Goal: Information Seeking & Learning: Learn about a topic

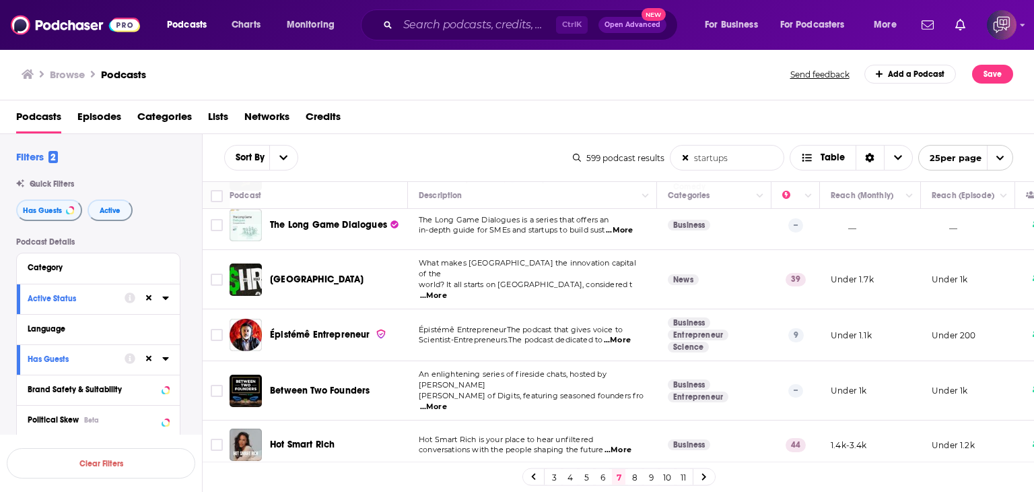
scroll to position [404, 0]
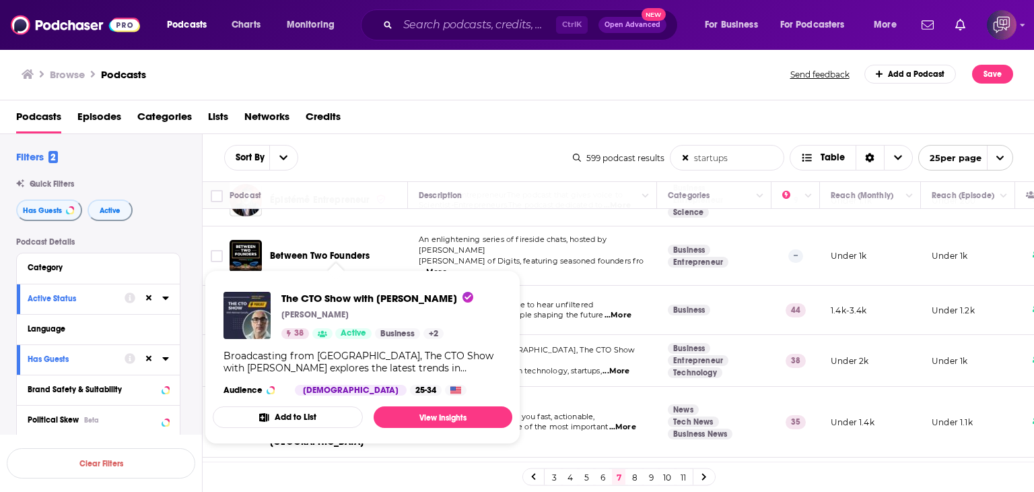
drag, startPoint x: 278, startPoint y: 290, endPoint x: 461, endPoint y: 292, distance: 183.2
click at [461, 292] on div "The CTO Show with [PERSON_NAME] [PERSON_NAME] 38 Active Business + 2 Broadcasti…" at bounding box center [363, 343] width 300 height 125
copy span "The CTO Show with [PERSON_NAME]"
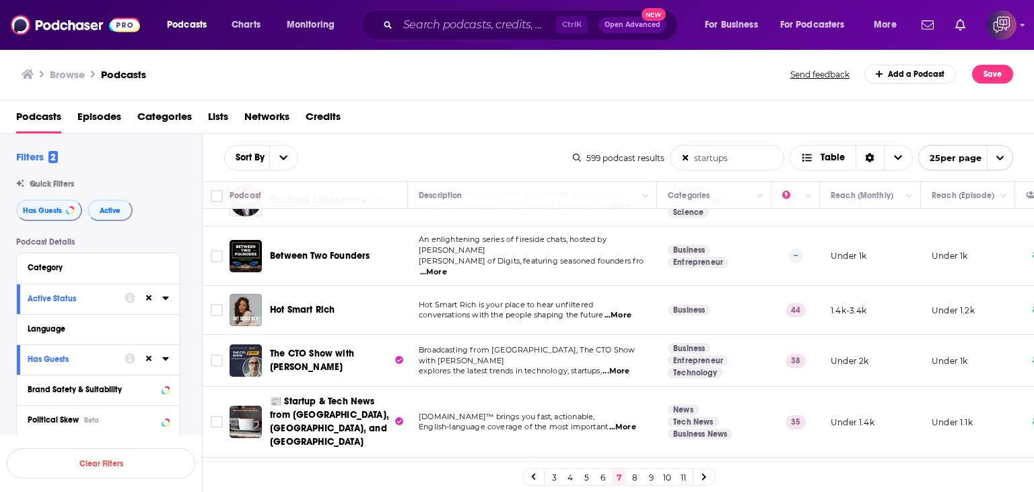
click at [632, 310] on span "...More" at bounding box center [618, 315] width 27 height 11
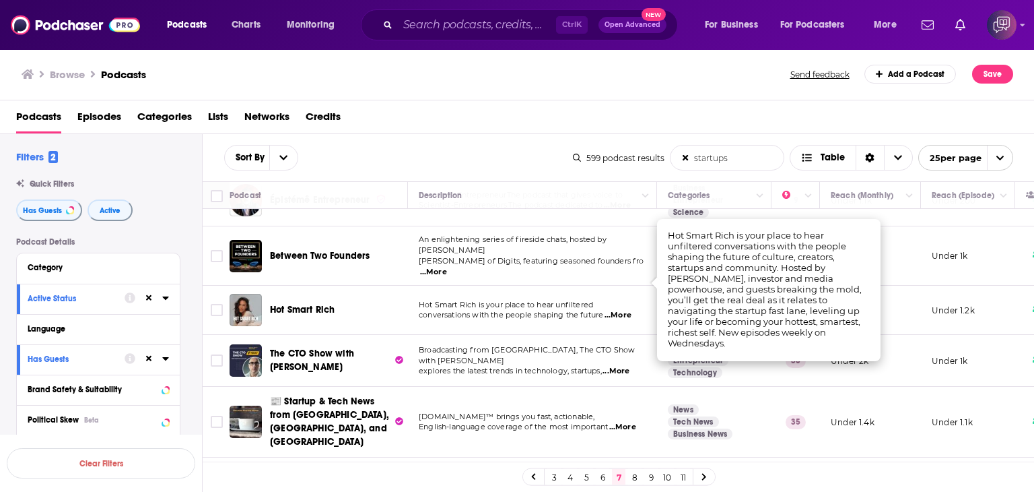
click at [408, 87] on div "Browse Podcasts Send feedback Add a Podcast Save" at bounding box center [517, 74] width 1035 height 52
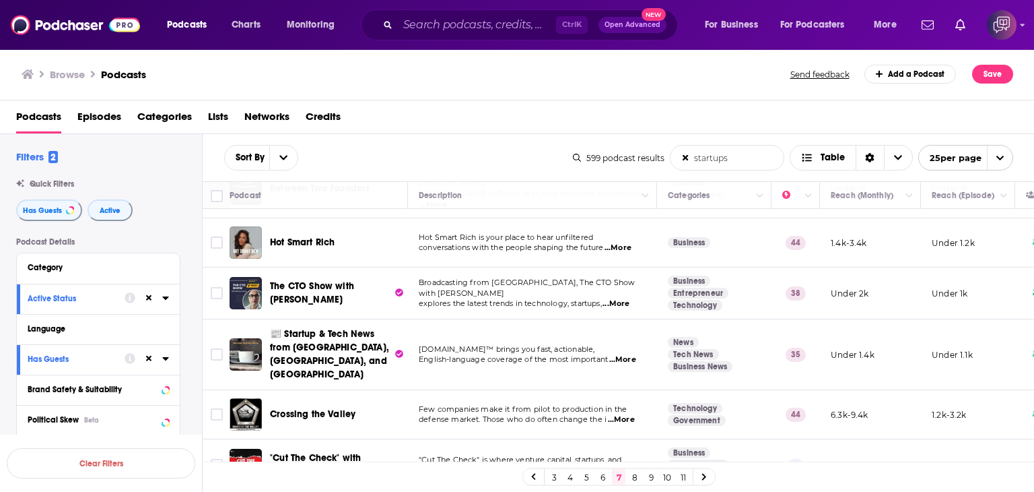
scroll to position [539, 0]
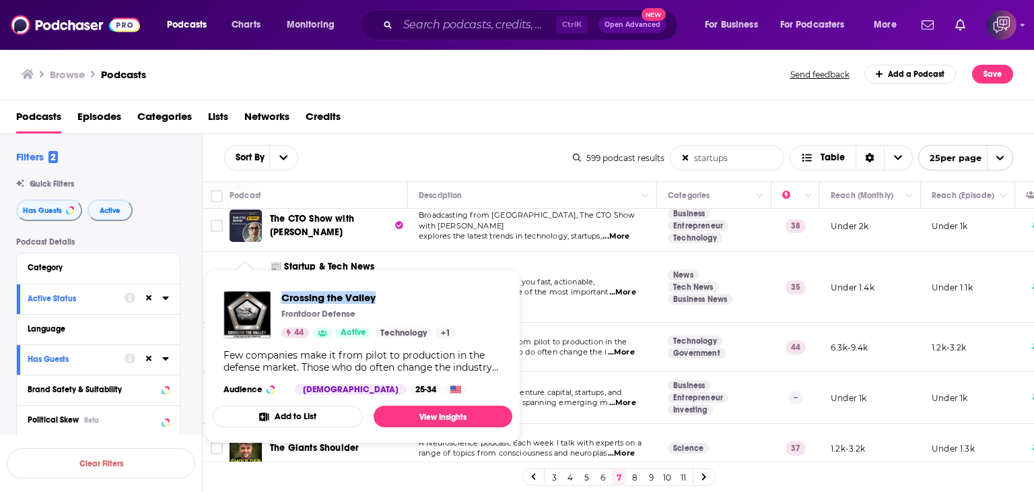
drag, startPoint x: 281, startPoint y: 284, endPoint x: 378, endPoint y: 278, distance: 97.2
click at [378, 278] on span "Crossing the Valley Frontdoor Defense 44 Active Technology + 1 Few companies ma…" at bounding box center [363, 356] width 300 height 174
copy span "Crossing the Valley"
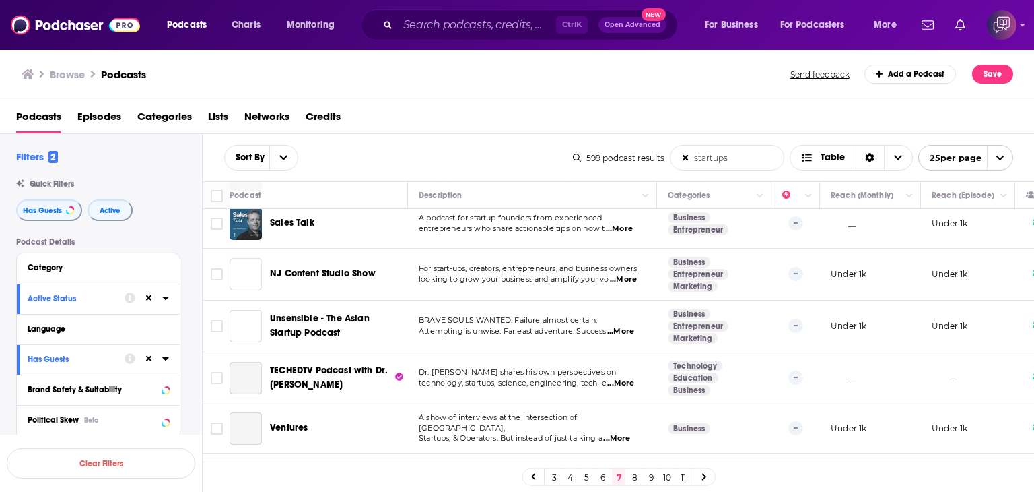
scroll to position [1021, 0]
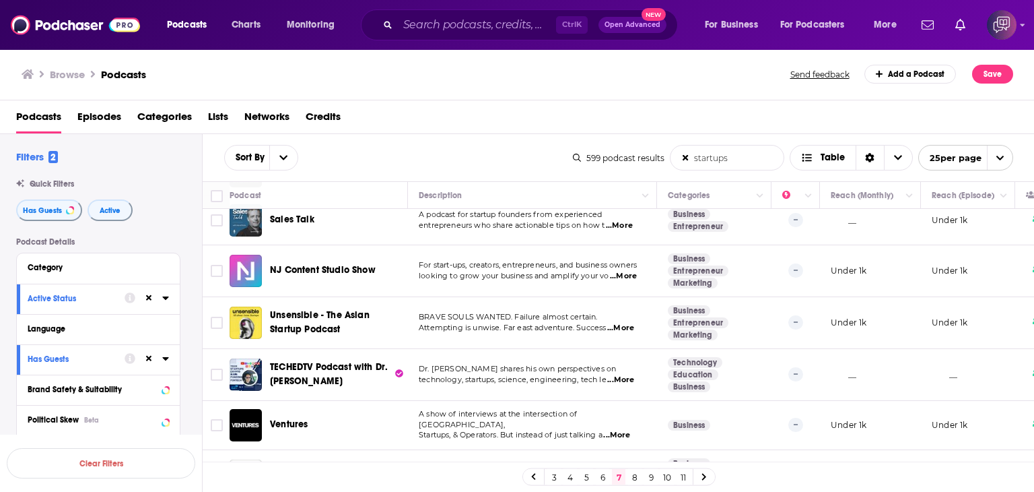
click at [630, 475] on link "8" at bounding box center [634, 477] width 13 height 16
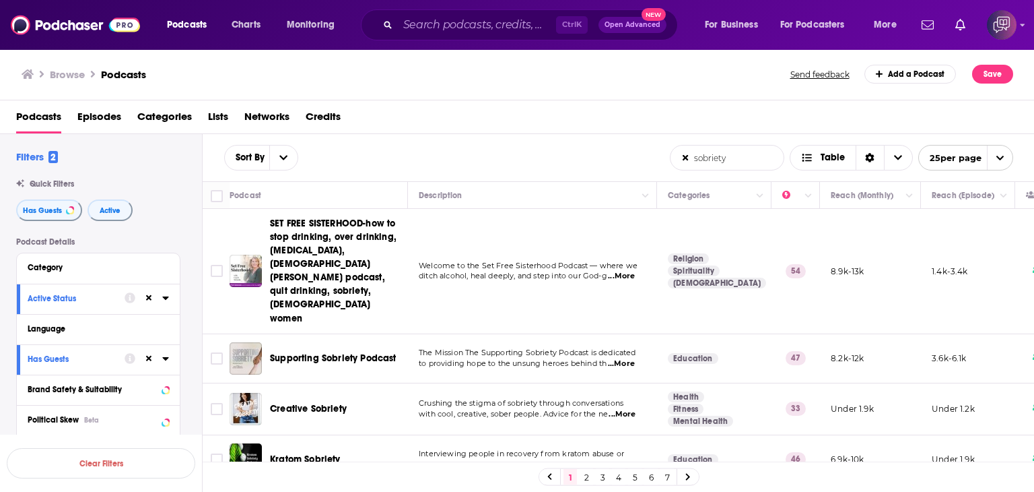
scroll to position [539, 0]
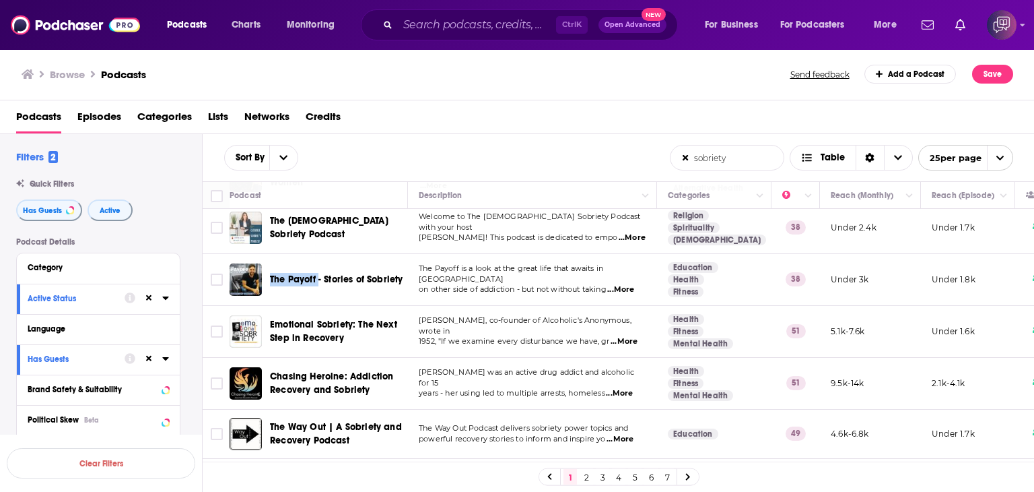
drag, startPoint x: 267, startPoint y: 235, endPoint x: 318, endPoint y: 234, distance: 51.2
click at [318, 263] on div "The Payoff - Stories of Sobriety" at bounding box center [320, 279] width 180 height 32
copy span "The Payoff"
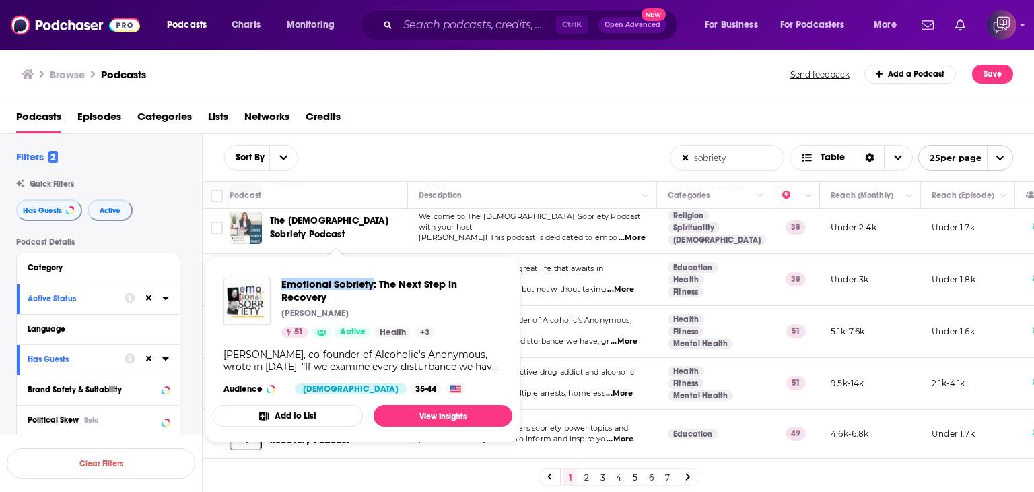
drag, startPoint x: 281, startPoint y: 272, endPoint x: 374, endPoint y: 259, distance: 93.8
click at [374, 259] on span "Emotional Sobriety: The Next Step in Recovery Patrick Newman 51 Active Health +…" at bounding box center [363, 349] width 300 height 187
copy span "Emotional Sobriety"
drag, startPoint x: 277, startPoint y: 272, endPoint x: 362, endPoint y: 273, distance: 84.2
click at [362, 273] on div "Chasing Heroine: Addiction Recovery and Sobriety Jeannine Coulter 51 Active Hea…" at bounding box center [363, 336] width 300 height 138
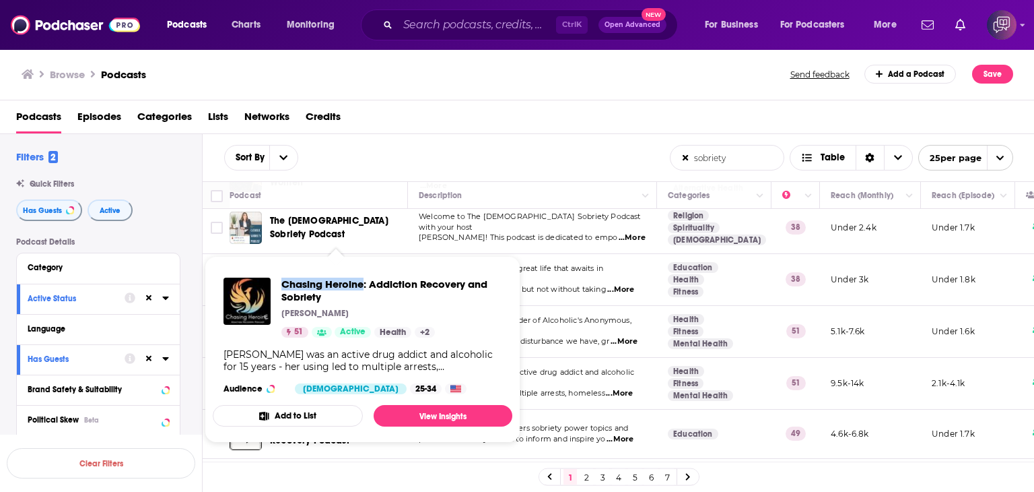
copy span "Chasing Heroine"
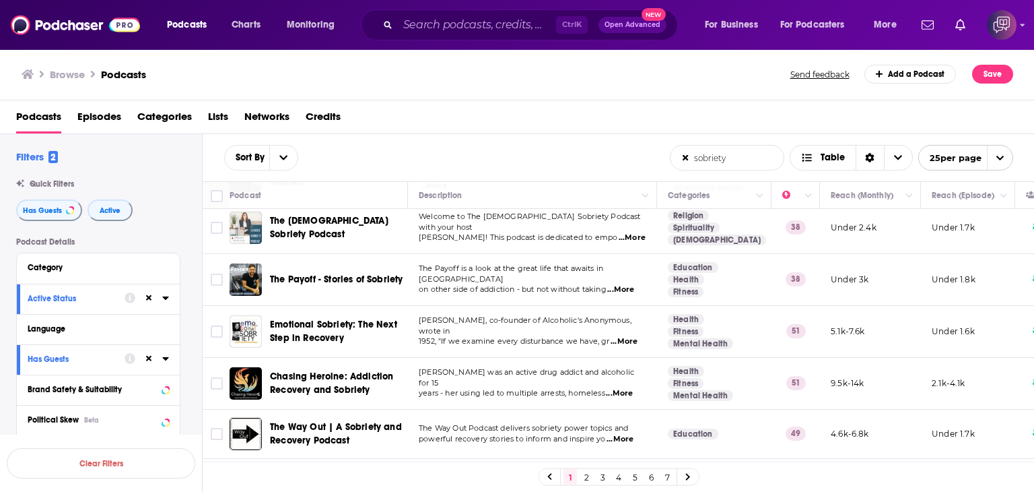
scroll to position [606, 0]
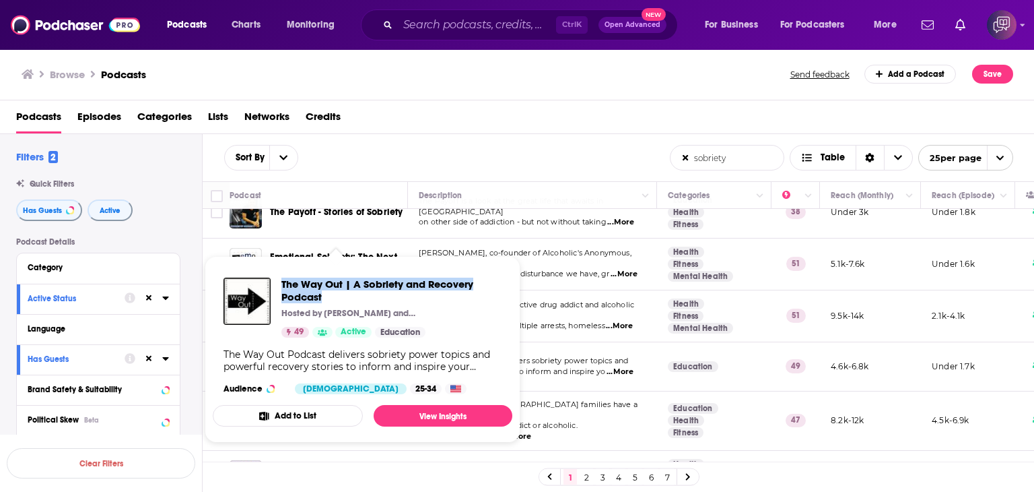
drag, startPoint x: 277, startPoint y: 274, endPoint x: 359, endPoint y: 301, distance: 86.5
click at [359, 301] on div "The Way Out | A Sobriety and Recovery Podcast Hosted by Charlie and Jason 49 Ac…" at bounding box center [363, 336] width 300 height 138
copy span "The Way Out | A Sobriety and Recovery Podcast"
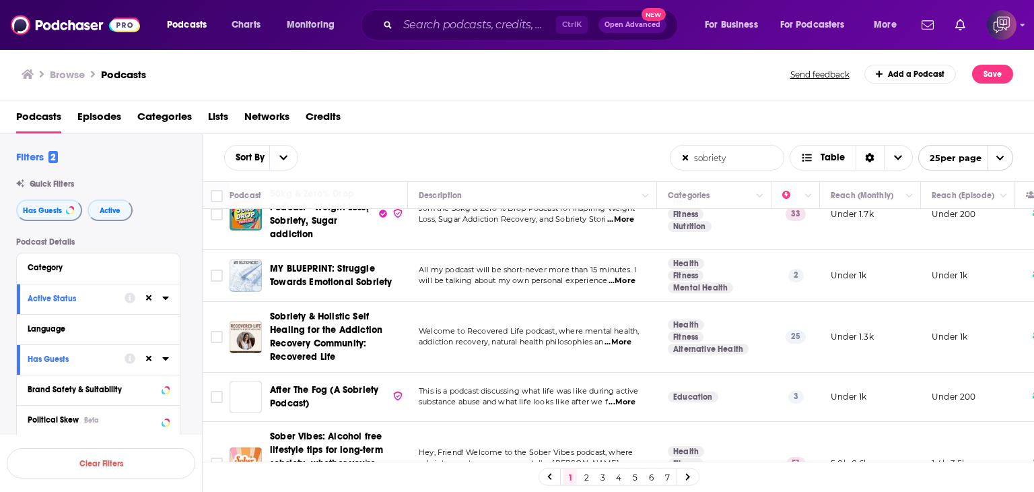
scroll to position [1164, 0]
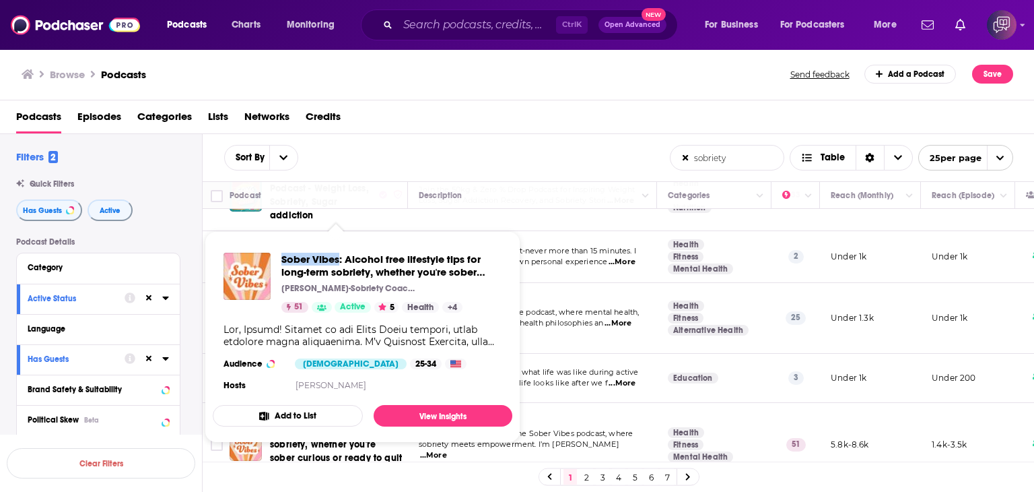
drag, startPoint x: 279, startPoint y: 255, endPoint x: 339, endPoint y: 251, distance: 60.7
click at [339, 251] on div "Sober Vibes: Alcohol free lifestyle tips for long-term sobriety, whether you're…" at bounding box center [363, 323] width 300 height 163
copy span "Sober Vibes"
